Goal: Information Seeking & Learning: Learn about a topic

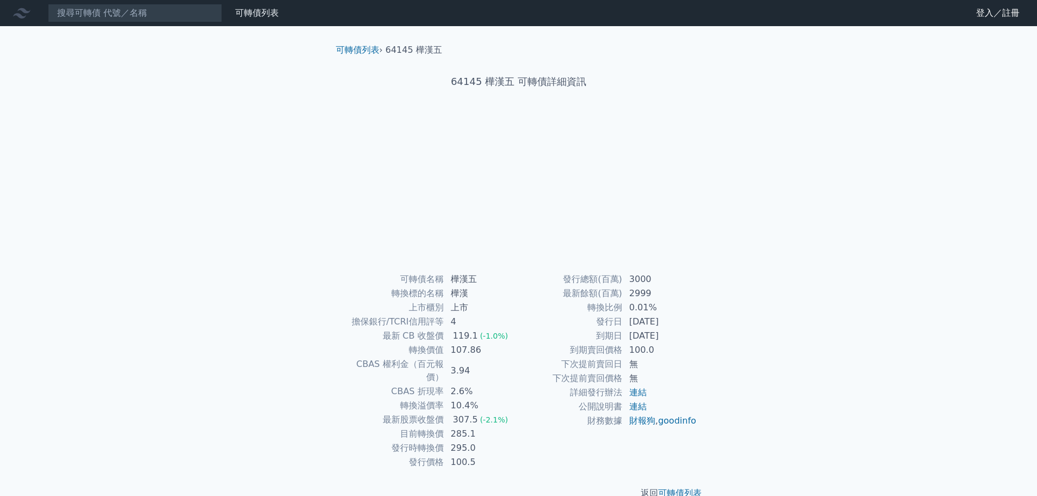
scroll to position [8, 0]
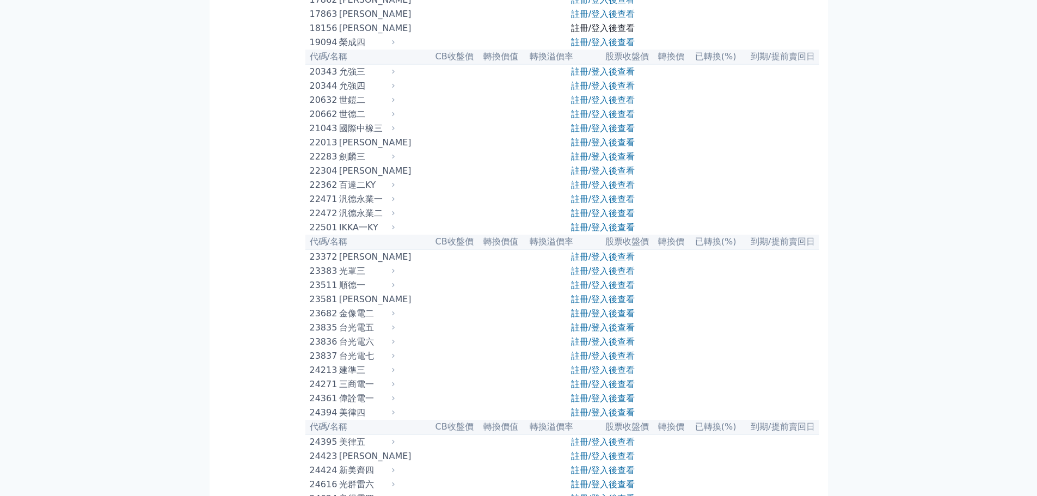
scroll to position [762, 0]
